Goal: Information Seeking & Learning: Learn about a topic

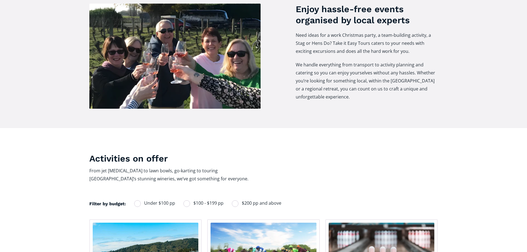
scroll to position [277, 0]
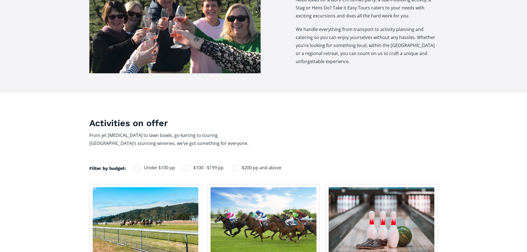
click at [139, 165] on div "Filters" at bounding box center [137, 168] width 7 height 7
click at [140, 166] on input "Under $100 pp" at bounding box center [142, 168] width 4 height 4
radio input "true"
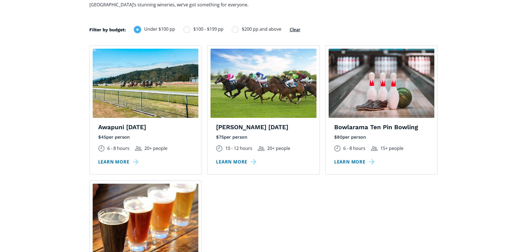
scroll to position [415, 0]
click at [153, 100] on img at bounding box center [146, 83] width 106 height 69
click at [137, 158] on link "Learn more" at bounding box center [119, 162] width 42 height 8
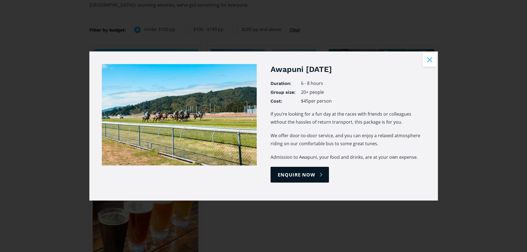
click at [429, 62] on button "Close modal" at bounding box center [430, 60] width 14 height 14
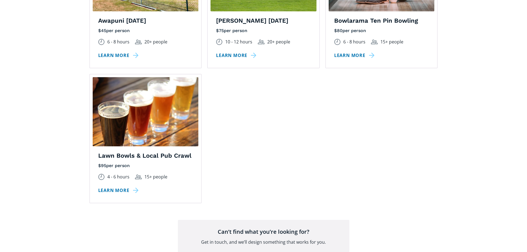
scroll to position [526, 0]
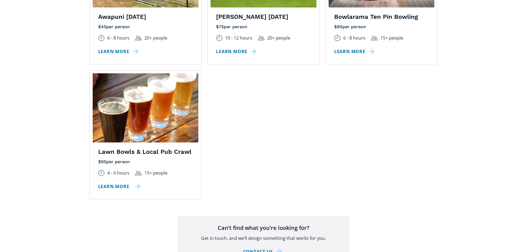
click at [137, 183] on link "Learn more" at bounding box center [119, 187] width 42 height 8
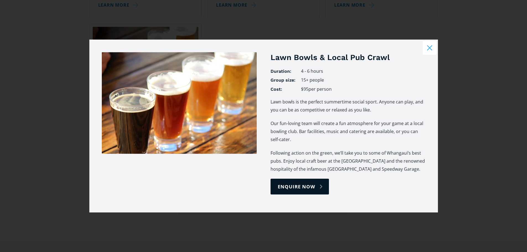
scroll to position [581, 0]
click at [431, 47] on button "Close modal" at bounding box center [430, 48] width 14 height 14
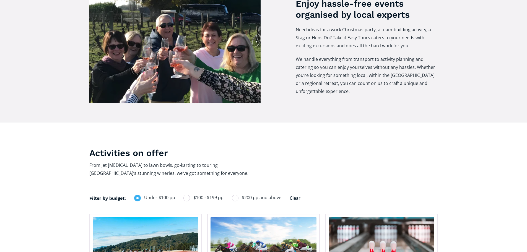
scroll to position [305, 0]
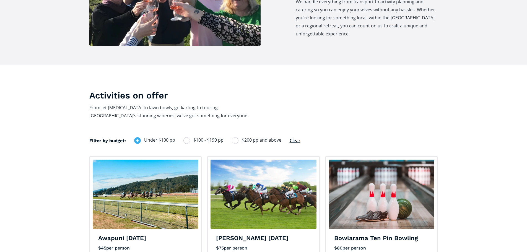
click at [184, 137] on div "Filters" at bounding box center [187, 140] width 7 height 7
click at [189, 138] on input "$100 - $199 pp" at bounding box center [191, 140] width 4 height 4
radio input "true"
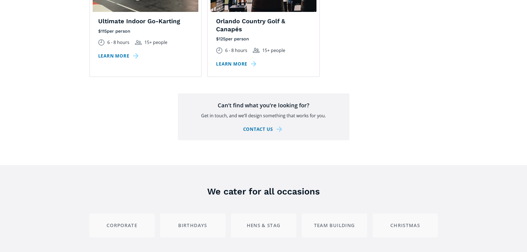
scroll to position [415, 0]
